Goal: Task Accomplishment & Management: Use online tool/utility

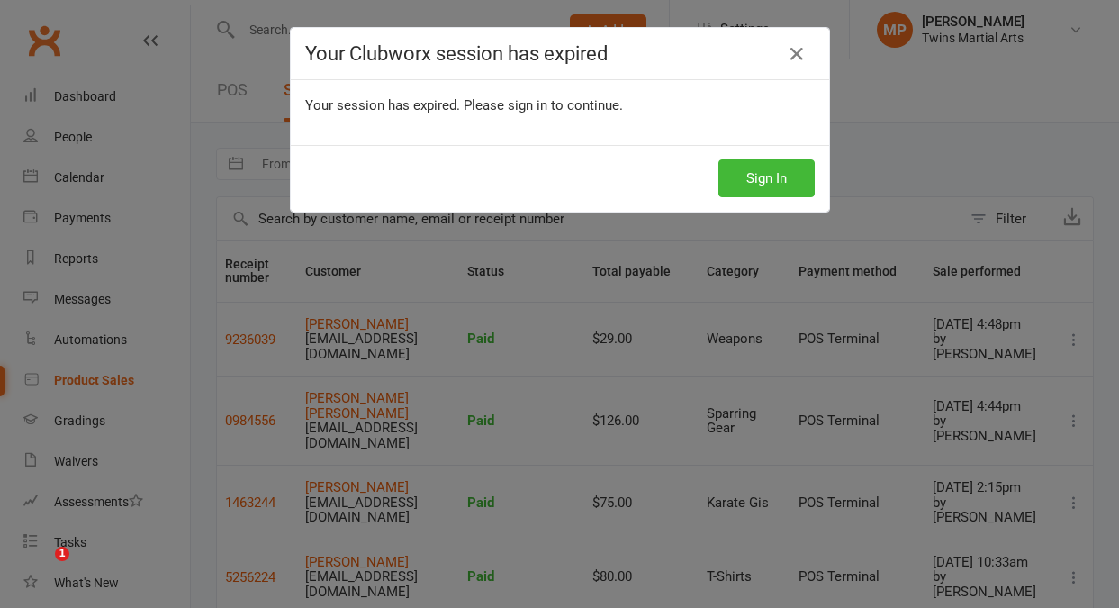
select select "25"
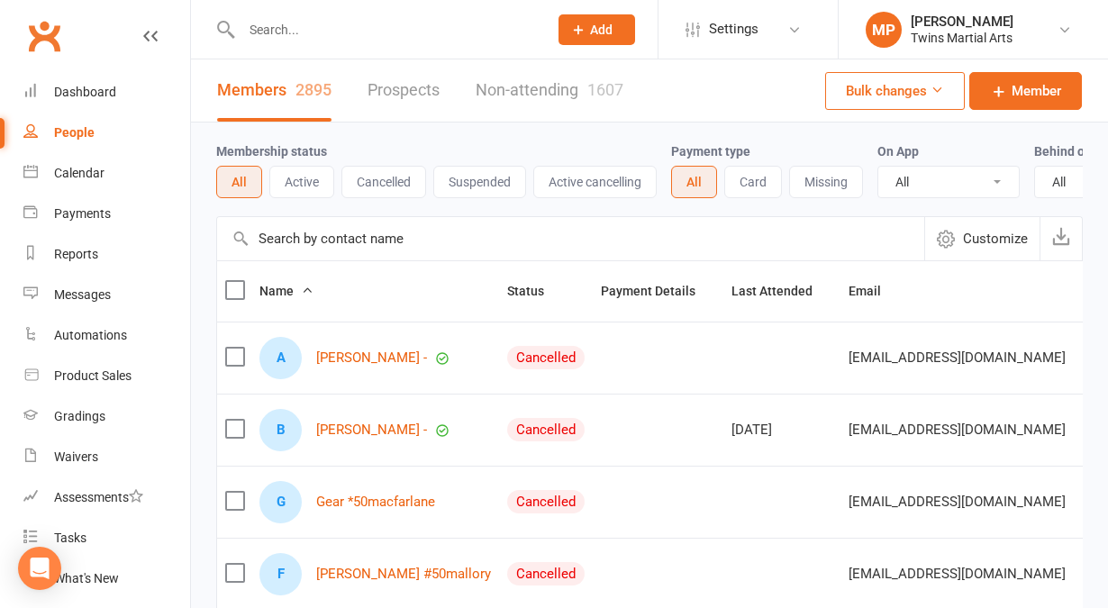
click at [345, 21] on input "text" at bounding box center [385, 29] width 299 height 25
paste input "Zara Erakovic Gloria"
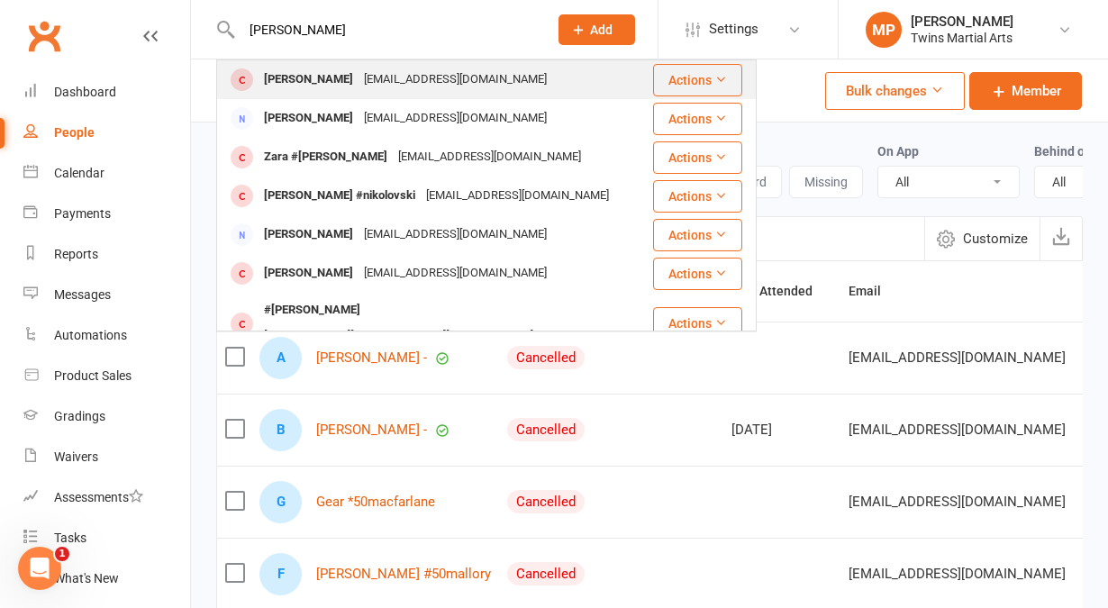
type input "Zara Erakovic Gloria"
click at [339, 77] on div "Zara Erakovic Gloria" at bounding box center [308, 80] width 100 height 26
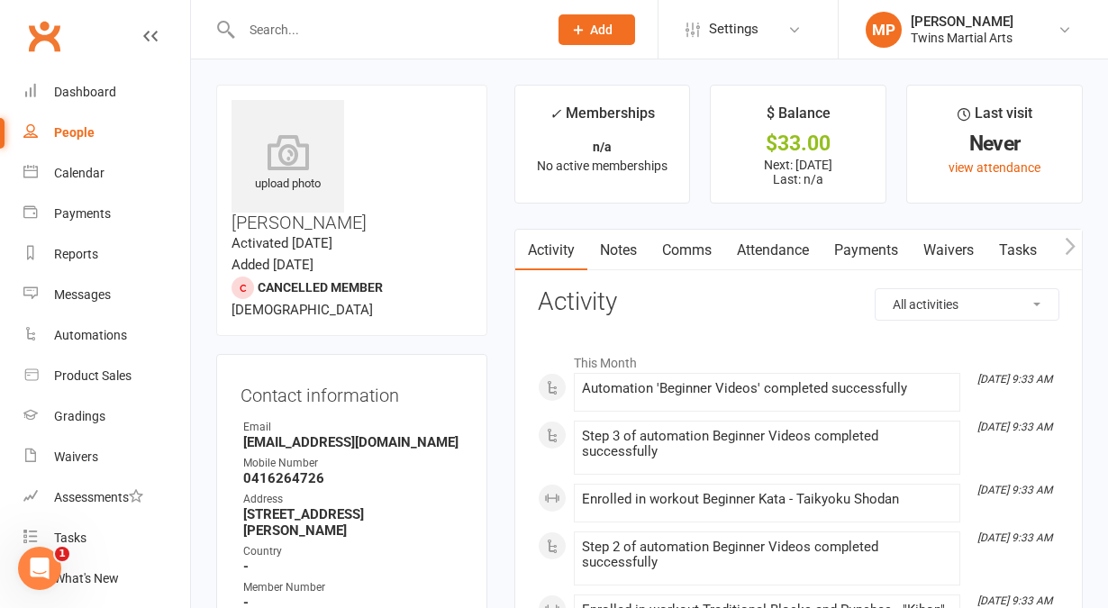
click at [326, 35] on input "text" at bounding box center [385, 29] width 299 height 25
paste input "Charlie Laguda"
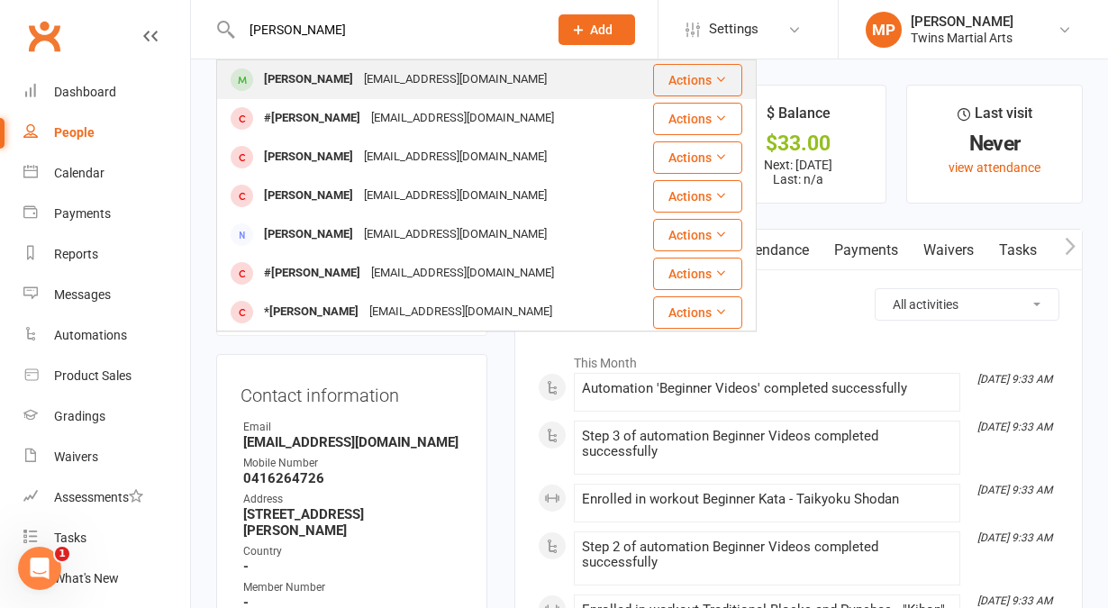
type input "Charlie Laguda"
click at [320, 75] on div "Charlie Laguda" at bounding box center [308, 80] width 100 height 26
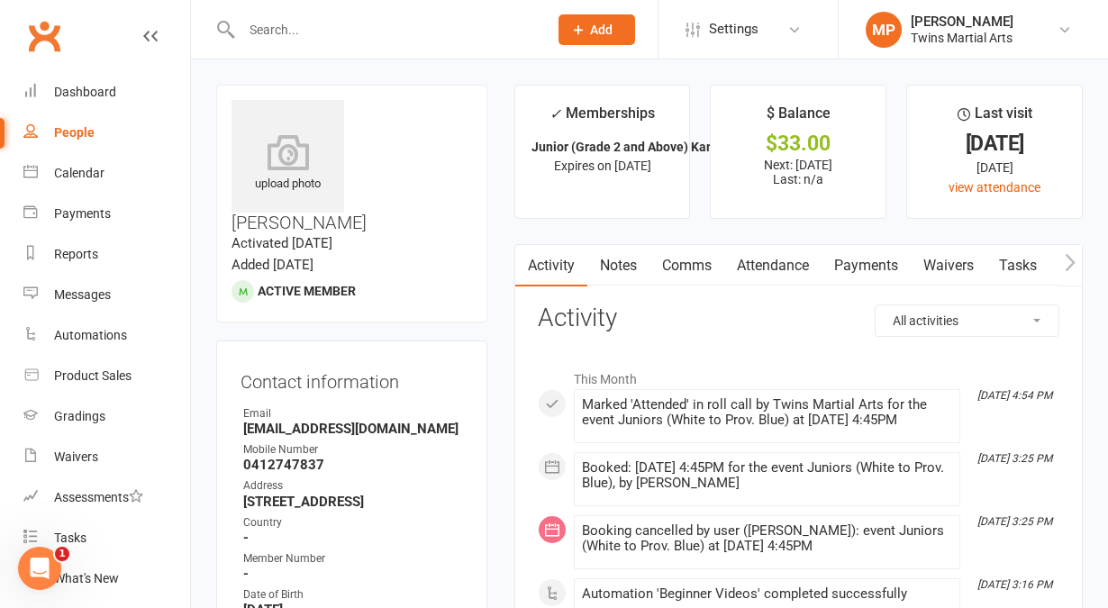
click at [275, 33] on input "text" at bounding box center [385, 29] width 299 height 25
paste input "Aryan Jeiroodi"
click at [275, 33] on input "Aryan Jeiroodi" at bounding box center [385, 29] width 299 height 25
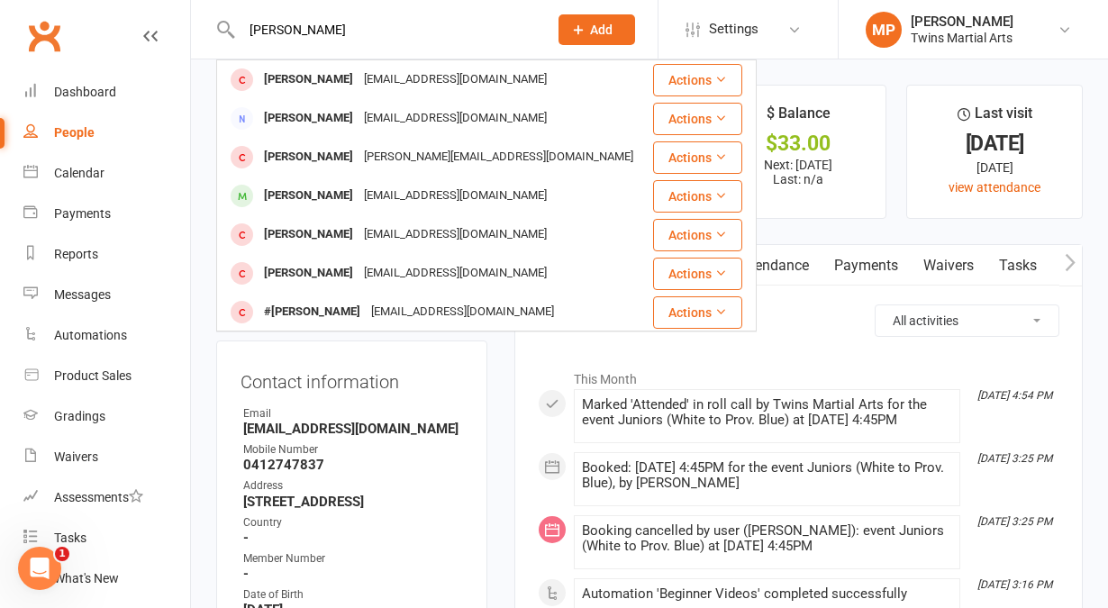
type input "Aryan Jeiroodi"
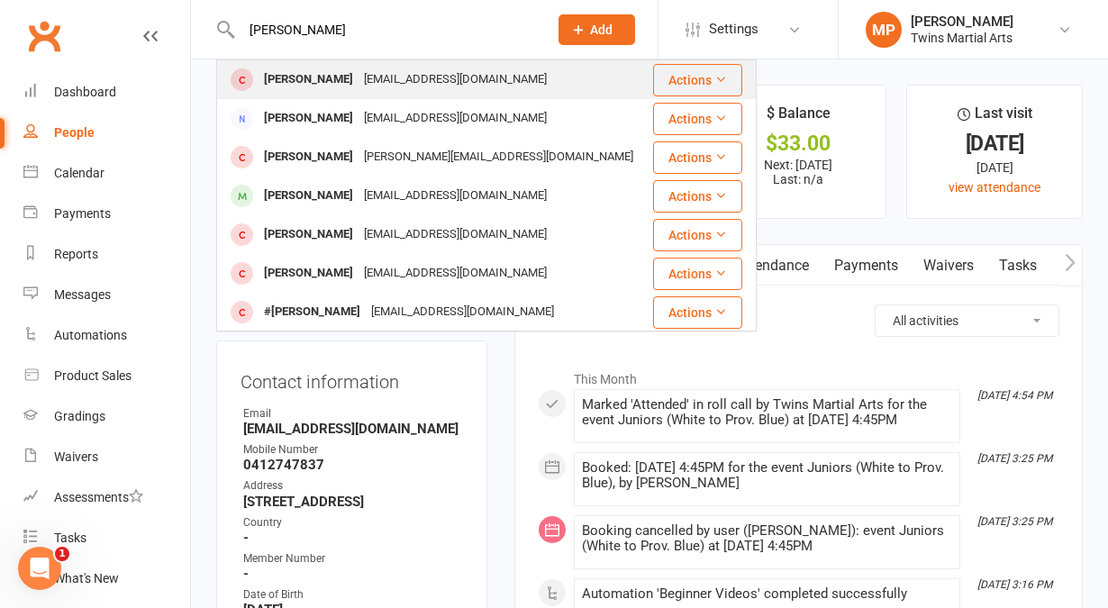
drag, startPoint x: 296, startPoint y: 68, endPoint x: 272, endPoint y: 77, distance: 25.9
click at [272, 77] on div "Aryan Jeiroodi" at bounding box center [308, 80] width 100 height 26
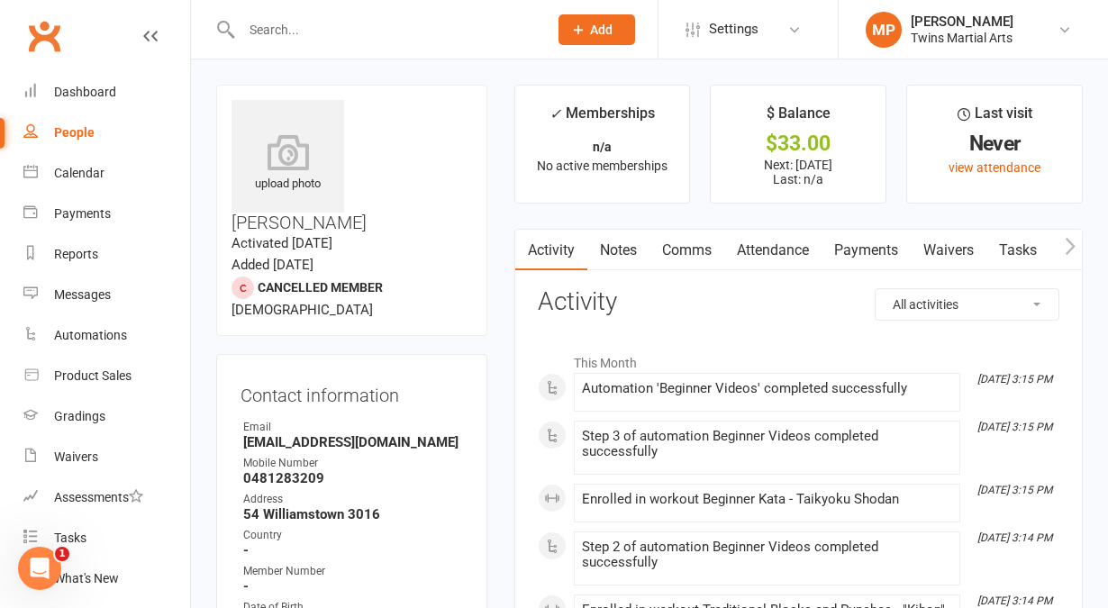
click at [319, 22] on input "text" at bounding box center [385, 29] width 299 height 25
paste input "Lennie Montgomery Brown"
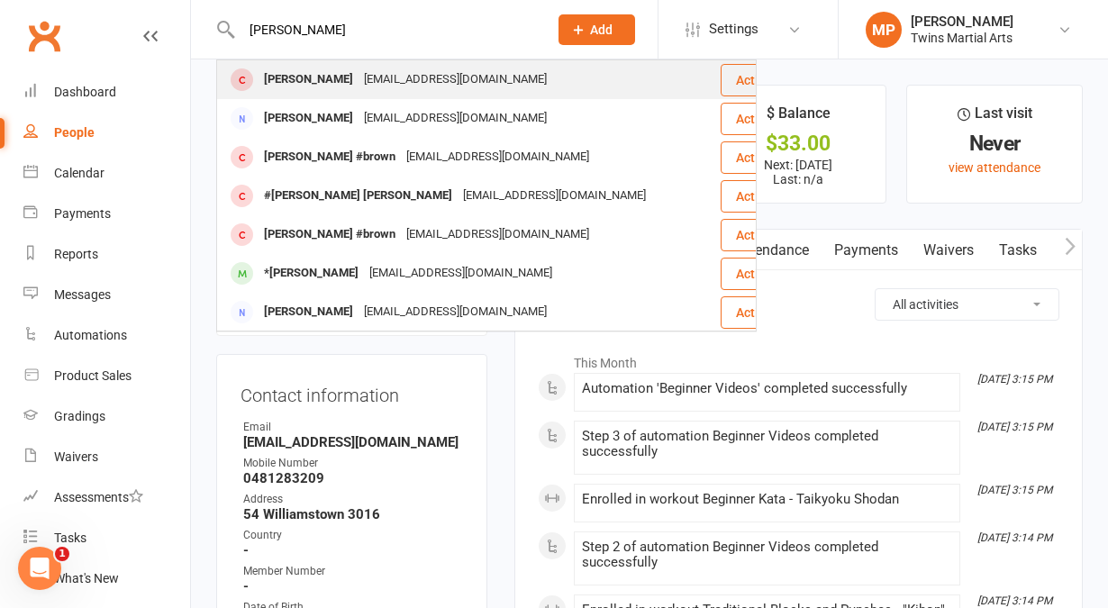
type input "Lennie Montgomery Brown"
click at [297, 77] on div "Lennie Montgomery Brown" at bounding box center [308, 80] width 100 height 26
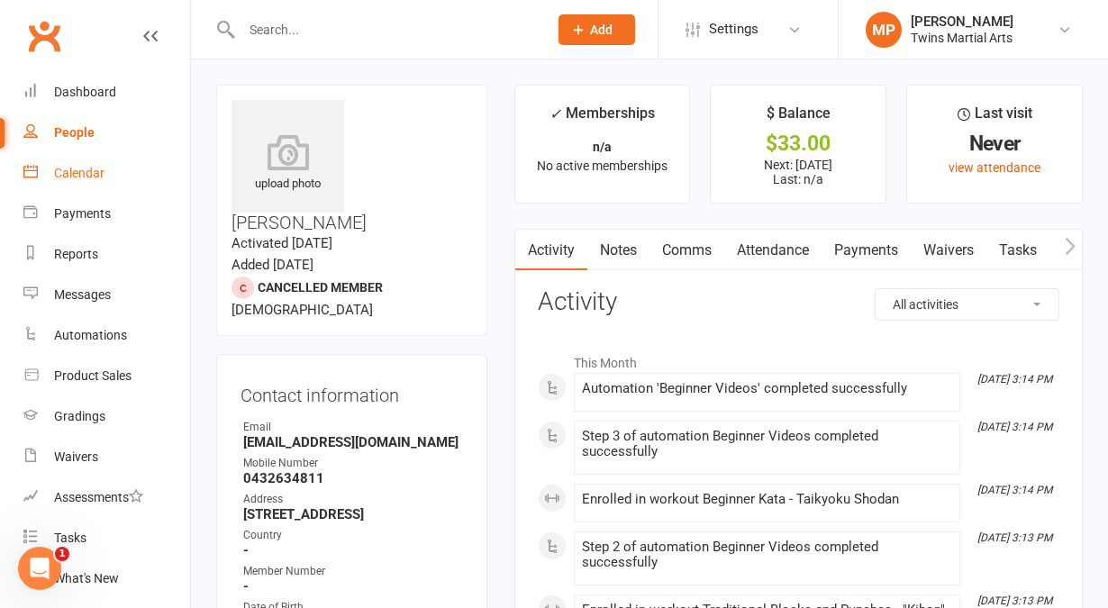
click at [100, 178] on div "Calendar" at bounding box center [79, 173] width 50 height 14
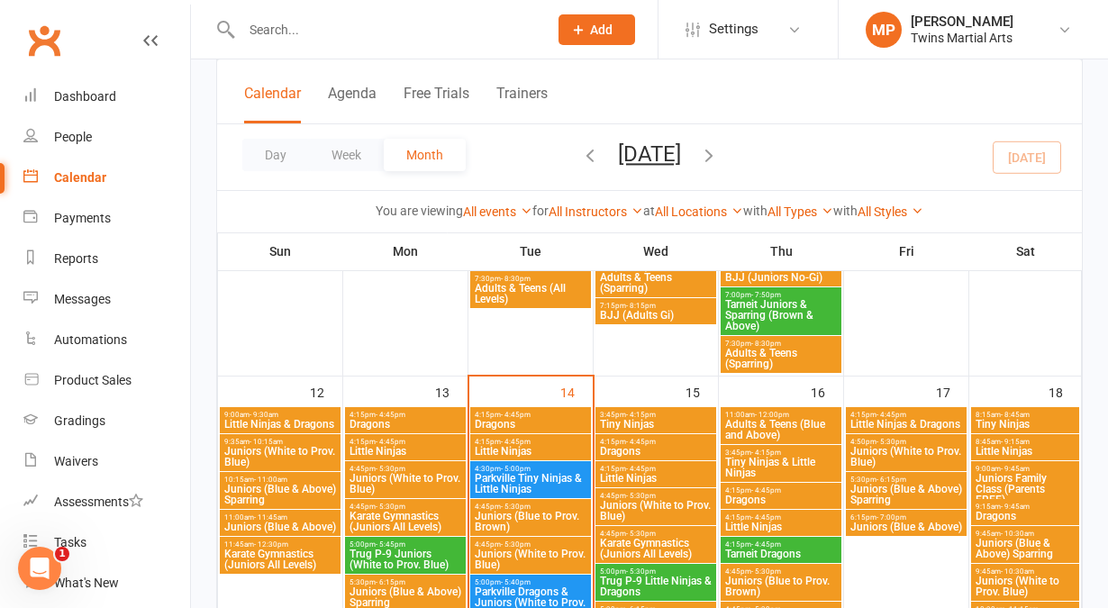
scroll to position [901, 0]
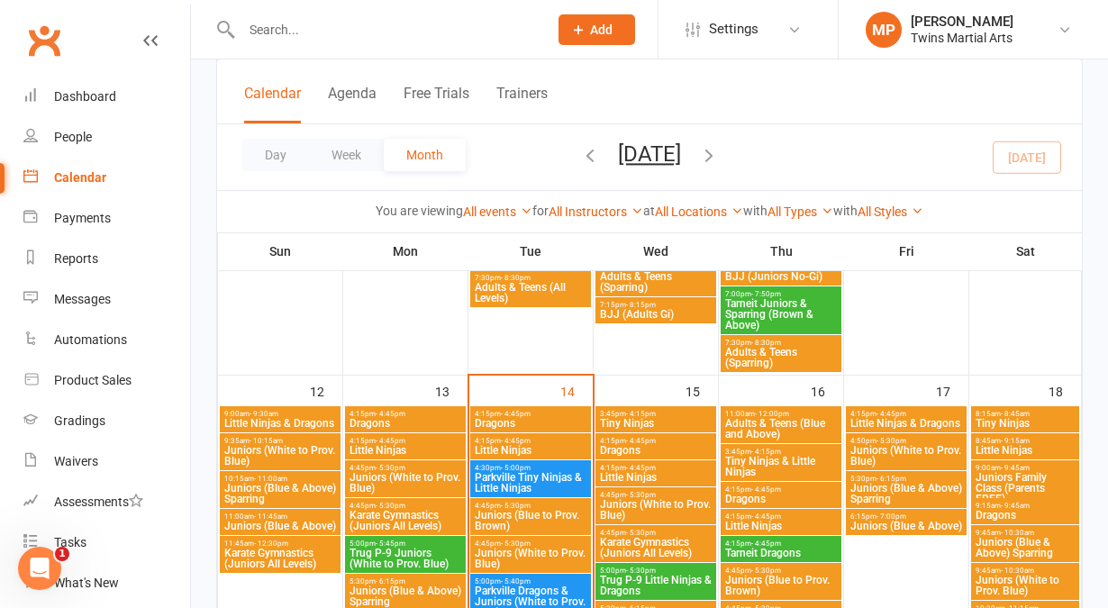
click at [511, 426] on span "Dragons" at bounding box center [530, 423] width 113 height 11
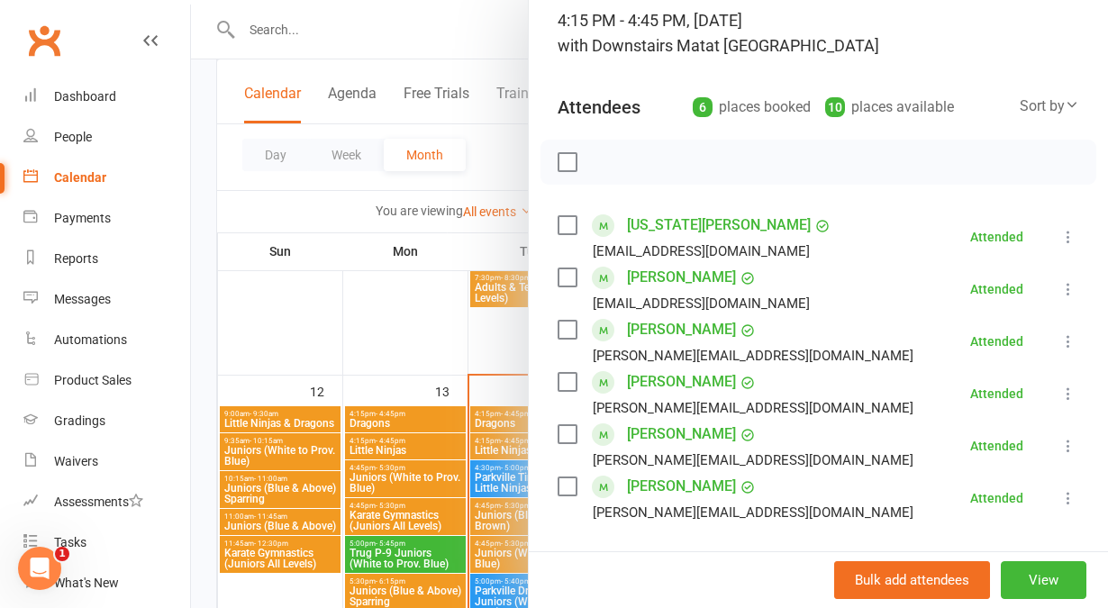
scroll to position [123, 0]
click at [404, 294] on div at bounding box center [649, 304] width 917 height 608
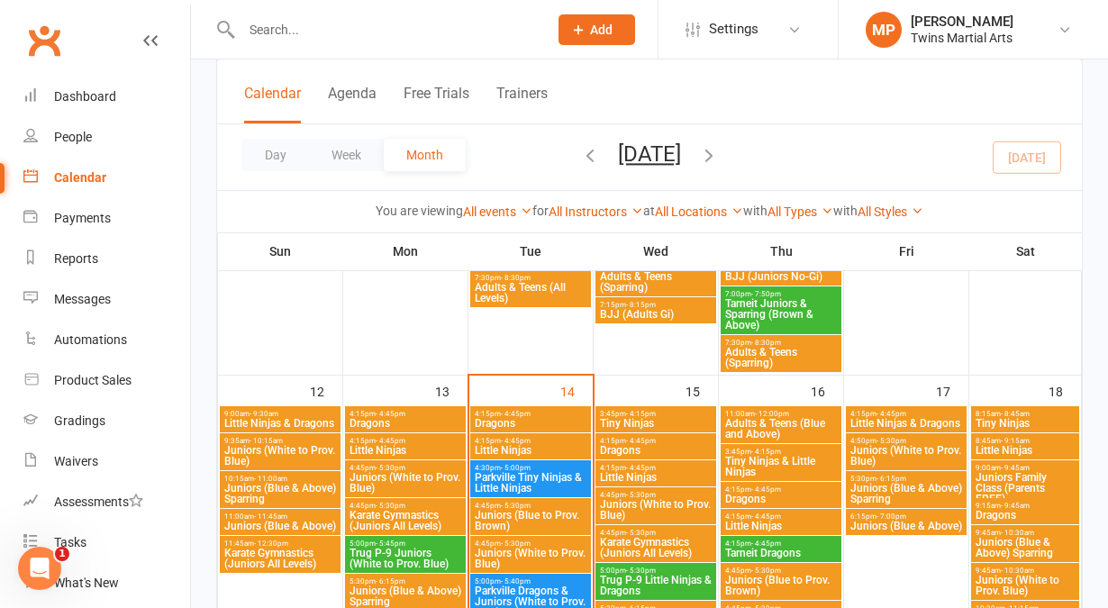
click at [535, 510] on span "Juniors (Blue to Prov. Brown)" at bounding box center [530, 521] width 113 height 22
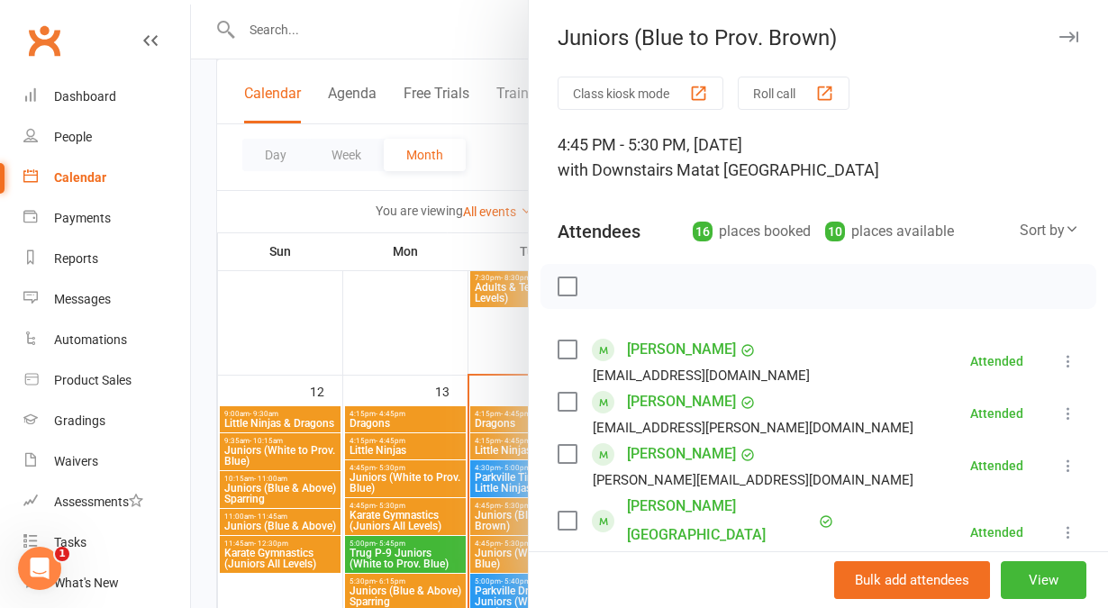
scroll to position [0, 0]
click at [766, 103] on button "Roll call" at bounding box center [794, 93] width 112 height 33
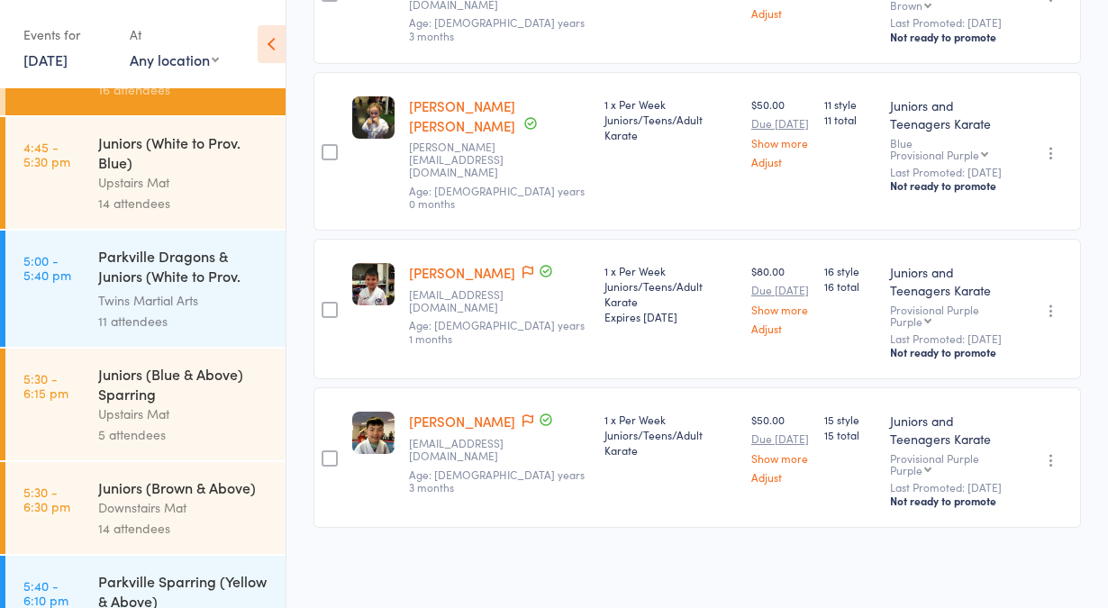
scroll to position [386, 0]
click at [156, 512] on div "Downstairs Mat" at bounding box center [184, 506] width 172 height 21
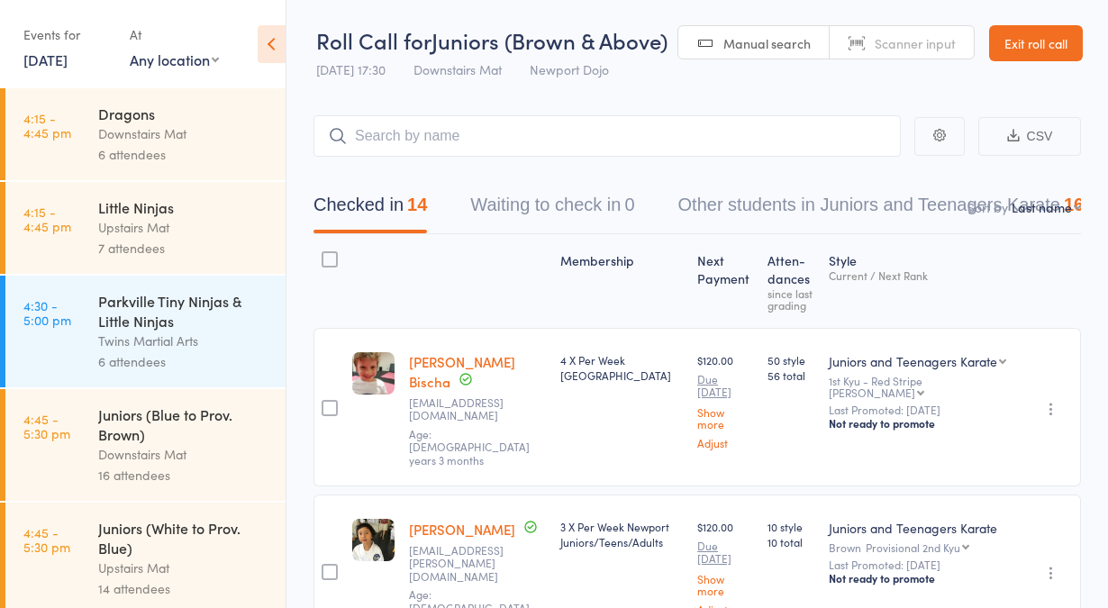
click at [1047, 36] on link "Exit roll call" at bounding box center [1036, 43] width 94 height 36
